Goal: Obtain resource: Obtain resource

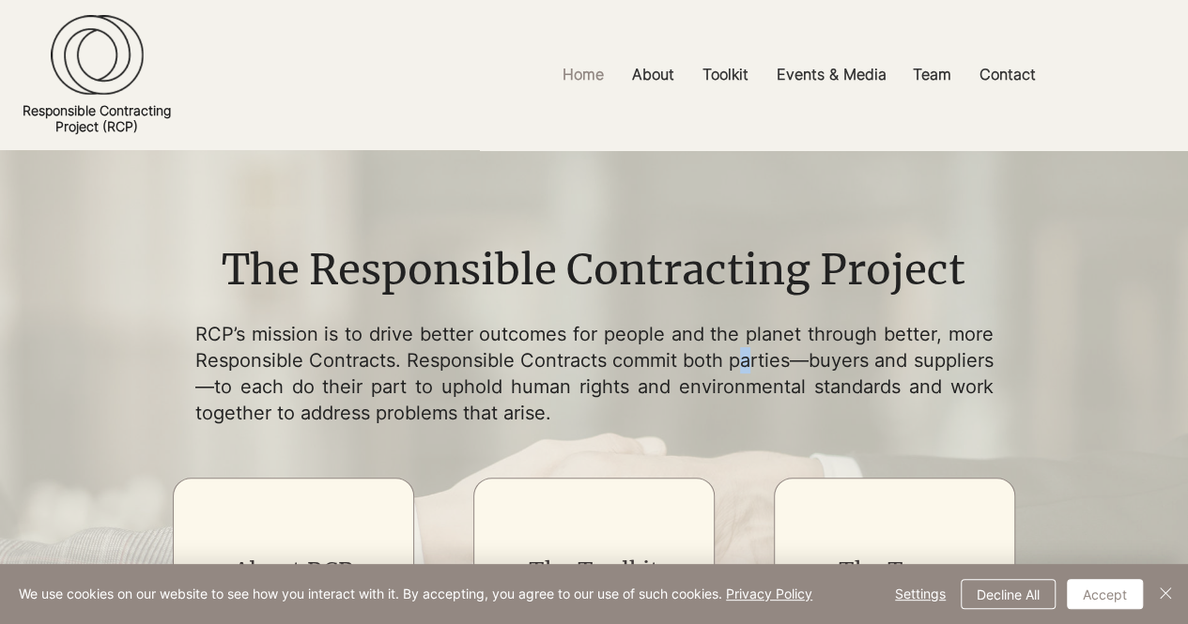
drag, startPoint x: 814, startPoint y: 61, endPoint x: 807, endPoint y: 363, distance: 302.4
click at [817, 364] on p "RCP’s mission is to drive better outcomes for people and the planet through bet…" at bounding box center [594, 373] width 798 height 105
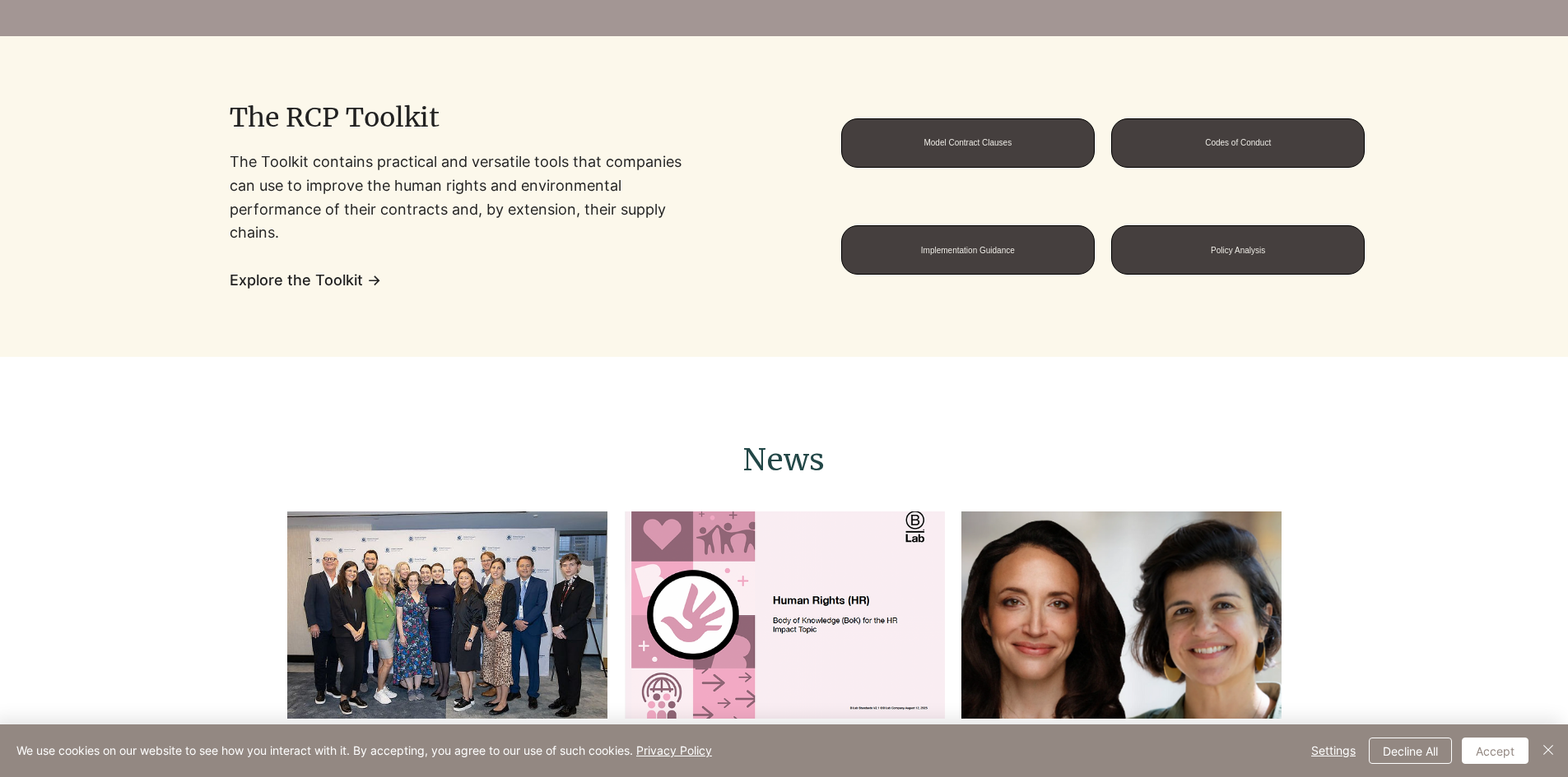
scroll to position [1233, 0]
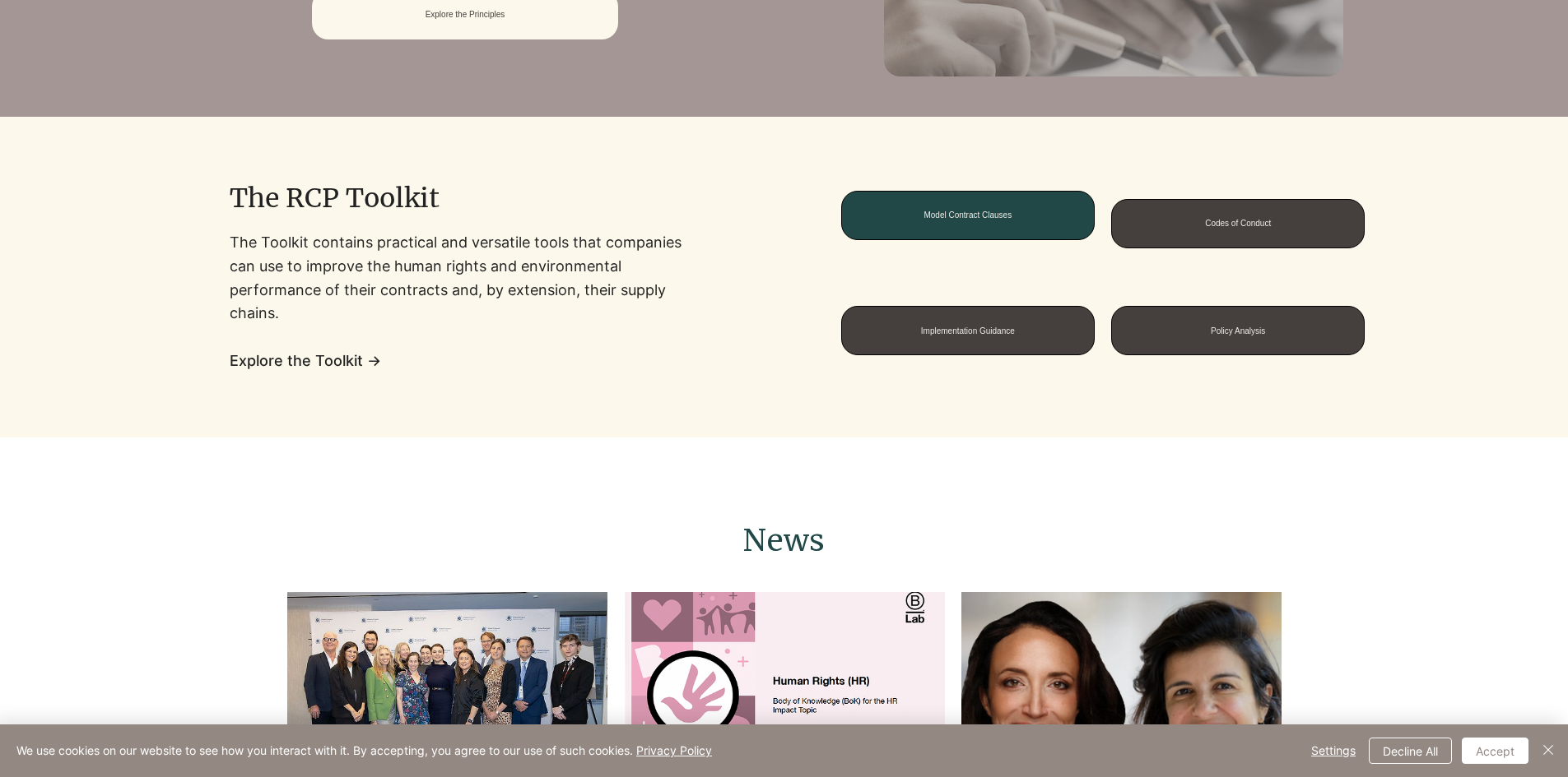
click at [991, 220] on span "Model Contract Clauses" at bounding box center [967, 215] width 88 height 9
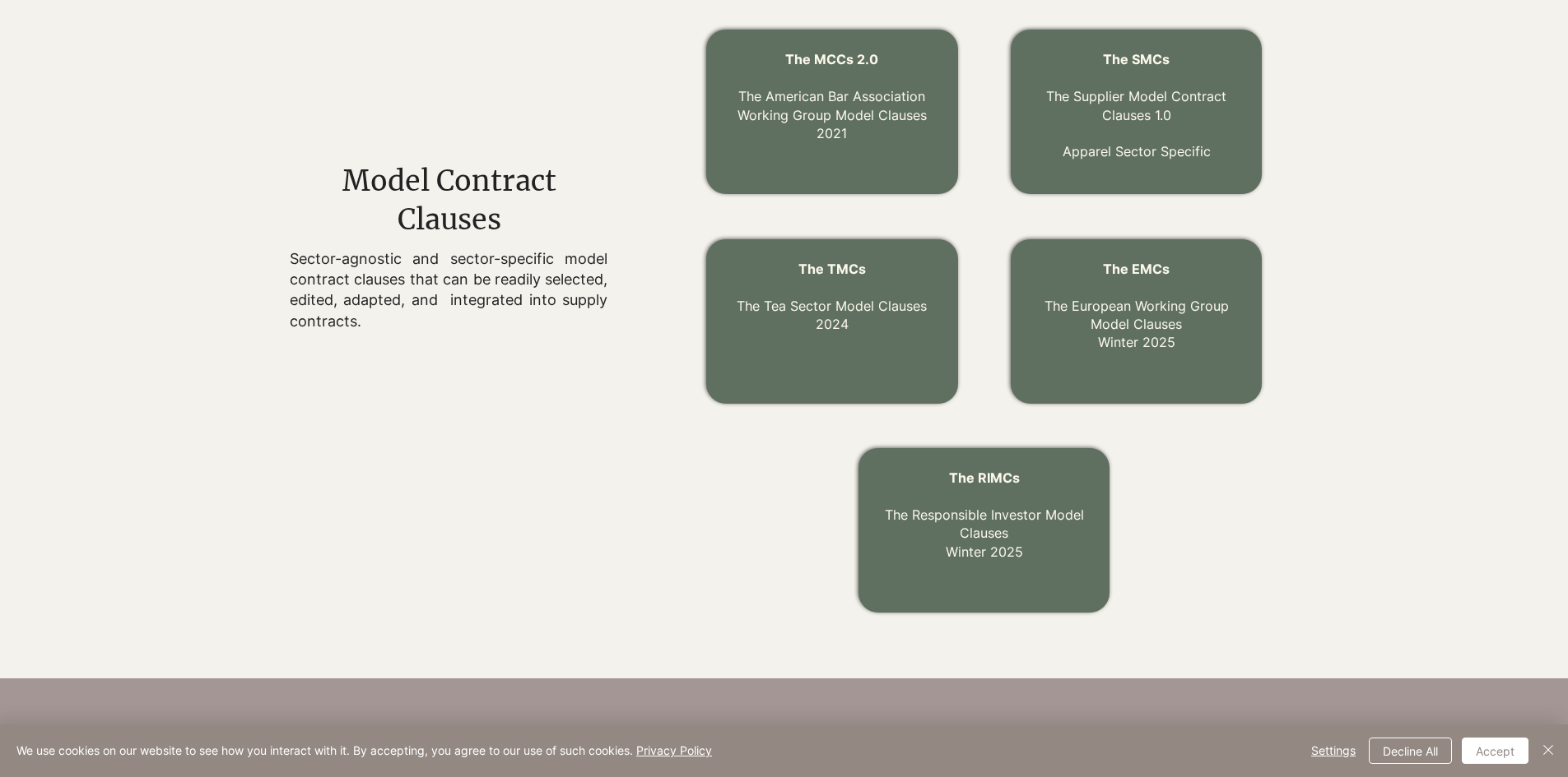
scroll to position [498, 0]
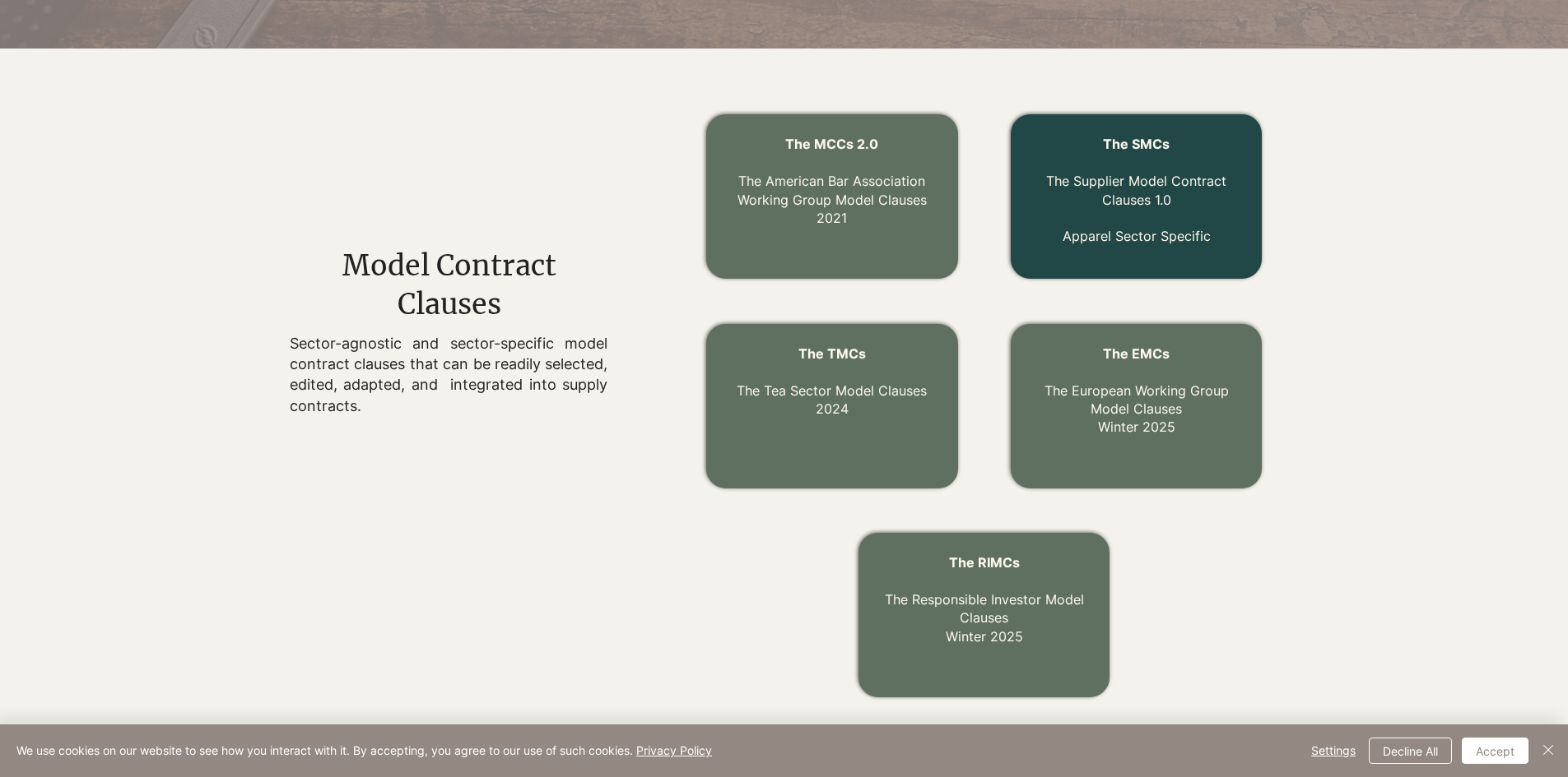
drag, startPoint x: 1061, startPoint y: 222, endPoint x: 1350, endPoint y: 221, distance: 289.0
click at [1040, 221] on div at bounding box center [1039, 406] width 765 height 633
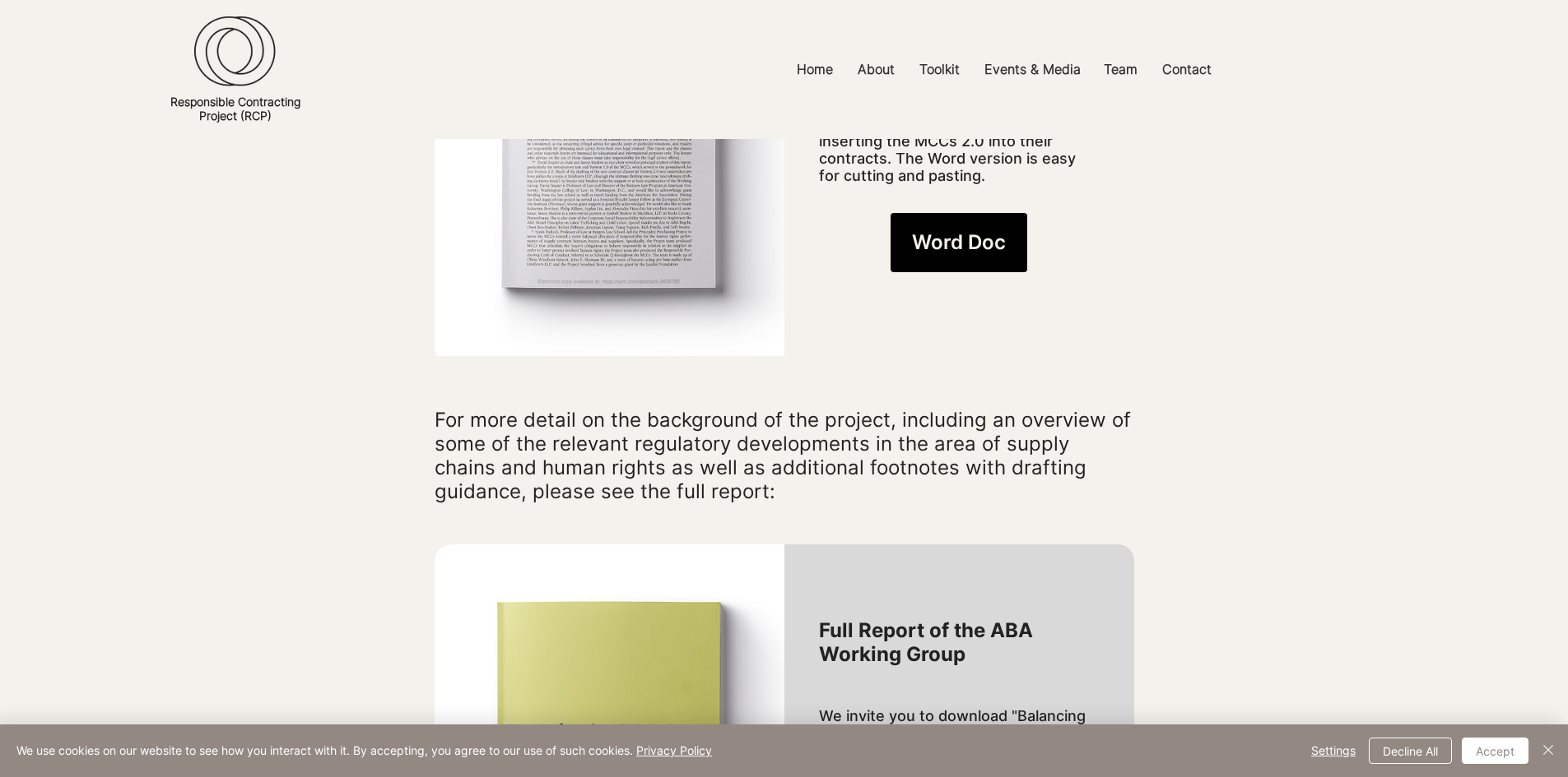
scroll to position [1233, 0]
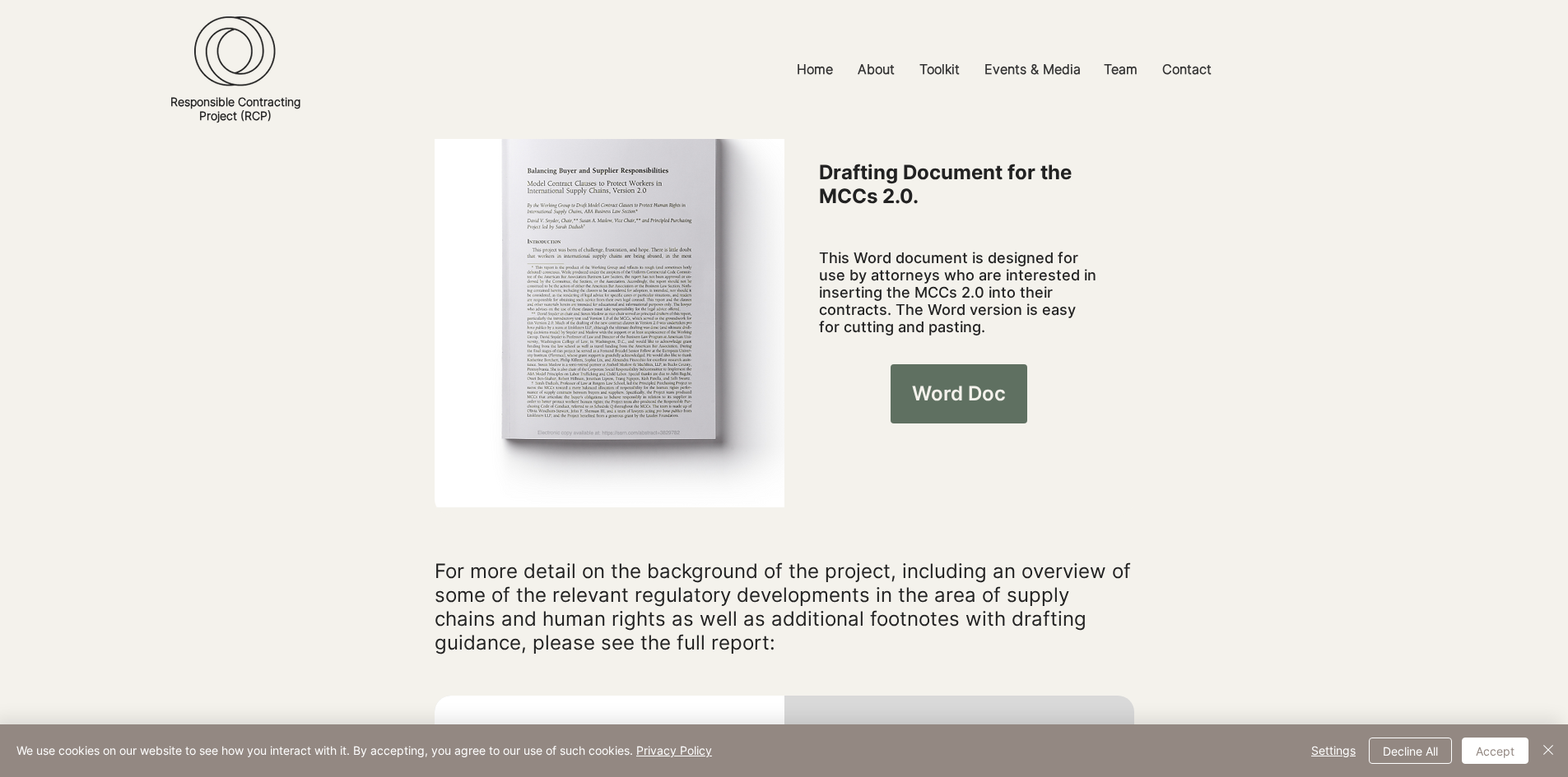
click at [926, 380] on span "Word Doc" at bounding box center [958, 394] width 94 height 28
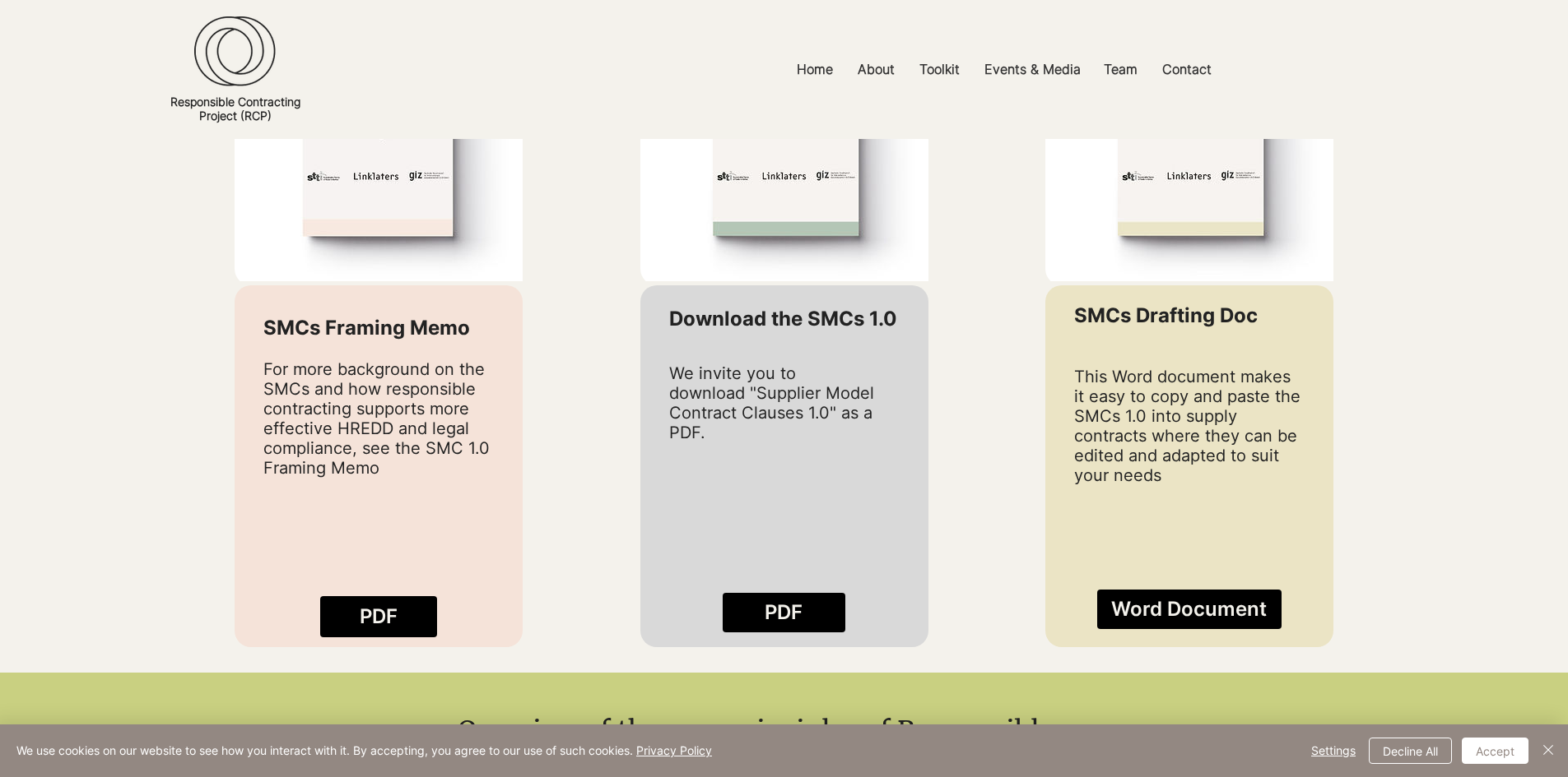
scroll to position [1398, 0]
